Goal: Transaction & Acquisition: Purchase product/service

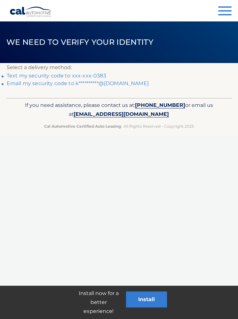
click at [100, 74] on link "Text my security code to xxx-xxx-0383" at bounding box center [57, 76] width 100 height 6
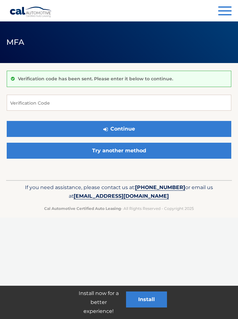
click at [153, 128] on button "Continue" at bounding box center [119, 129] width 225 height 16
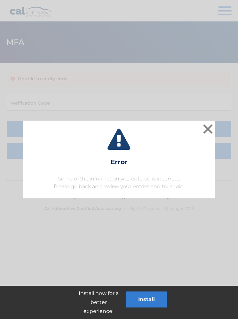
click at [208, 127] on button "×" at bounding box center [208, 129] width 13 height 13
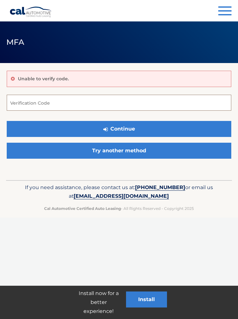
click at [31, 98] on input "Verification Code" at bounding box center [119, 103] width 225 height 16
type input "539761"
click at [147, 127] on button "Continue" at bounding box center [119, 129] width 225 height 16
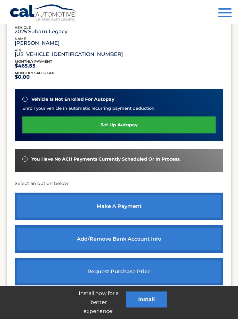
scroll to position [109, 0]
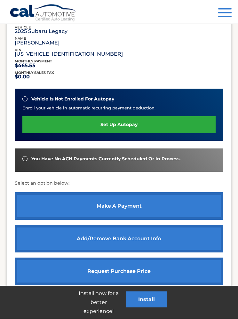
click at [147, 200] on link "make a payment" at bounding box center [119, 207] width 209 height 28
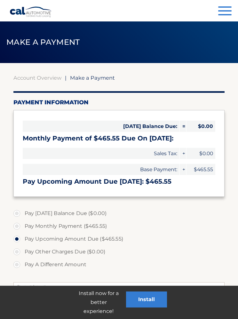
select select "NGM5NzEzNjUtNWJjMC00ZmUwLTgxMGEtM2VhY2E4NWY1OGM4"
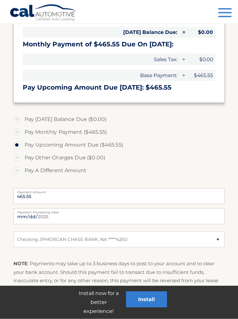
scroll to position [94, 0]
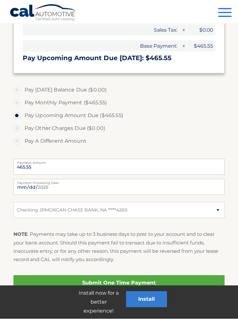
click at [143, 283] on link "Submit One Time Payment" at bounding box center [119, 283] width 212 height 15
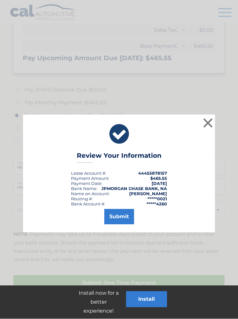
scroll to position [124, 0]
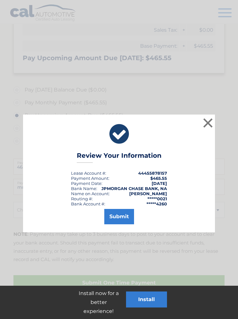
click at [121, 214] on button "Submit" at bounding box center [119, 216] width 30 height 15
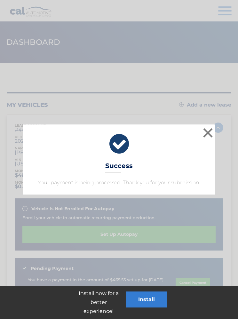
click at [211, 129] on button "×" at bounding box center [208, 132] width 13 height 13
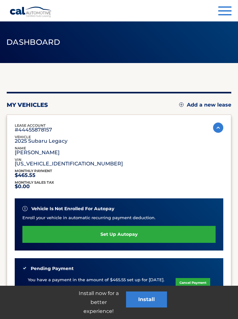
click at [222, 13] on button "Menu" at bounding box center [224, 11] width 13 height 11
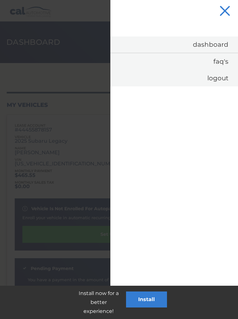
click at [226, 77] on link "Logout" at bounding box center [174, 78] width 128 height 17
